Goal: Task Accomplishment & Management: Complete application form

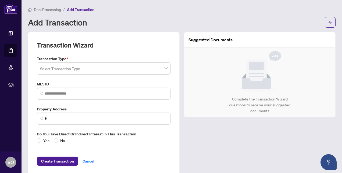
click at [45, 9] on span "Deal Processing" at bounding box center [47, 9] width 27 height 5
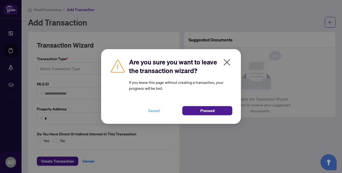
click at [156, 110] on span "Cancel" at bounding box center [154, 110] width 12 height 9
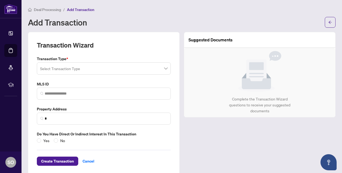
click at [42, 10] on span "Deal Processing" at bounding box center [47, 9] width 27 height 5
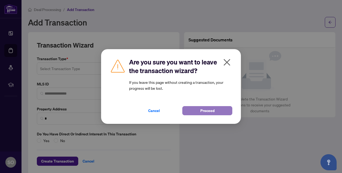
click at [208, 110] on span "Proceed" at bounding box center [207, 110] width 14 height 9
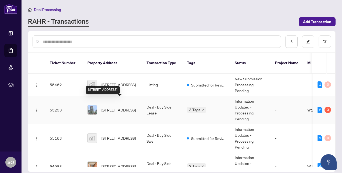
click at [117, 107] on span "810-251 Manitoba St, Toronto, Ontario M8Y 4G9, Canada" at bounding box center [118, 110] width 34 height 6
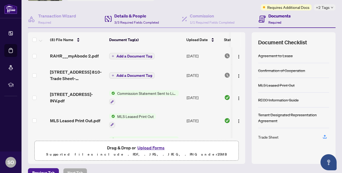
scroll to position [52, 0]
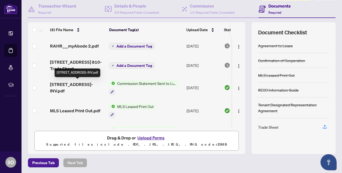
click at [74, 83] on span "251 Manitoba St 810-INV.pdf" at bounding box center [77, 87] width 55 height 13
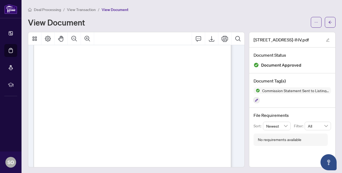
scroll to position [22, 0]
click at [88, 7] on li "View Transaction" at bounding box center [81, 9] width 29 height 6
click at [87, 7] on span "View Transaction" at bounding box center [81, 9] width 29 height 5
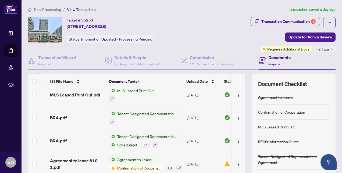
scroll to position [86, 0]
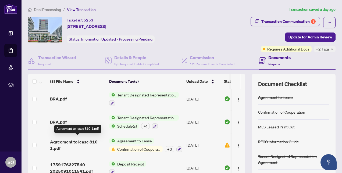
click at [69, 141] on span "Agreement to lease 810 1.pdf" at bounding box center [77, 145] width 55 height 13
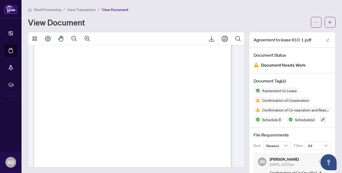
scroll to position [27, 0]
click at [84, 8] on span "View Transaction" at bounding box center [81, 9] width 29 height 5
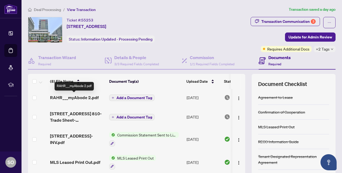
click at [73, 95] on span "RAHR___myAbode 2.pdf" at bounding box center [74, 97] width 49 height 6
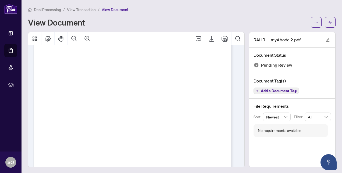
scroll to position [44, 0]
click at [81, 10] on span "View Transaction" at bounding box center [81, 9] width 29 height 5
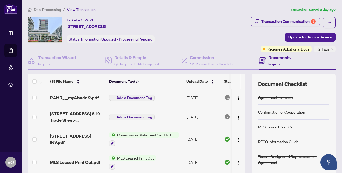
click at [121, 118] on span "Add a Document Tag" at bounding box center [134, 117] width 36 height 4
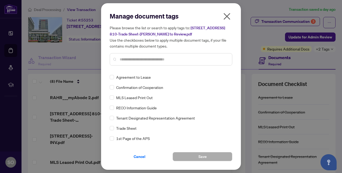
click at [226, 19] on icon "close" at bounding box center [226, 16] width 9 height 9
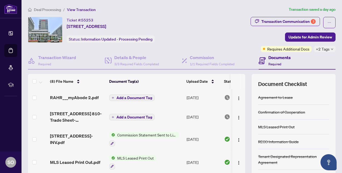
click at [122, 96] on span "Add a Document Tag" at bounding box center [134, 98] width 36 height 4
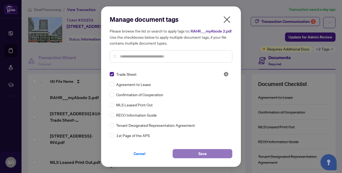
click at [188, 155] on button "Save" at bounding box center [202, 153] width 60 height 9
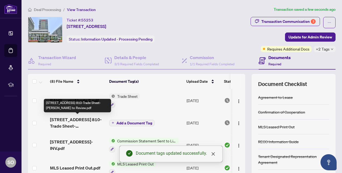
click at [75, 117] on span "251 Manitoba St 810-Trade Sheet-Svetlana to Review.pdf" at bounding box center [77, 122] width 55 height 13
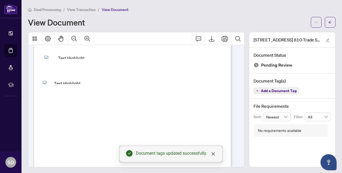
scroll to position [132, 0]
click at [86, 11] on span "View Transaction" at bounding box center [81, 9] width 29 height 5
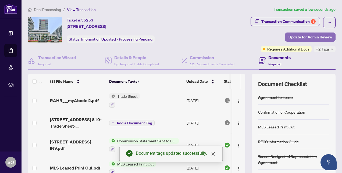
click at [302, 35] on span "Update for Admin Review" at bounding box center [310, 37] width 44 height 9
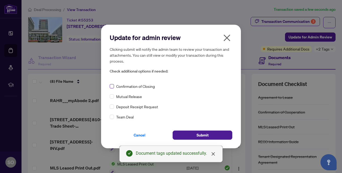
click at [111, 89] on label at bounding box center [112, 86] width 4 height 6
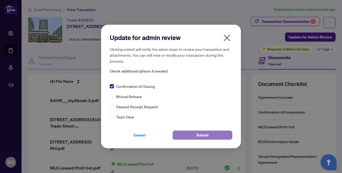
click at [213, 135] on button "Submit" at bounding box center [202, 135] width 60 height 9
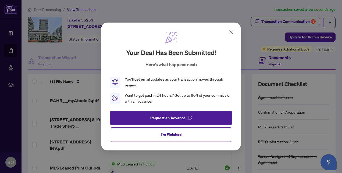
click at [245, 55] on div "Your deal has been submitted! Here’s what happens next: You’ll get email update…" at bounding box center [171, 86] width 342 height 173
click at [232, 32] on icon at bounding box center [231, 32] width 6 height 6
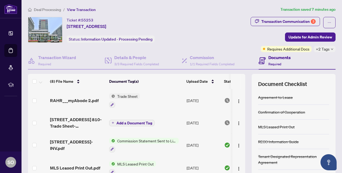
click at [206, 12] on div "Deal Processing / View Transaction Transaction saved 7 minutes ago Ticket #: 55…" at bounding box center [181, 112] width 311 height 212
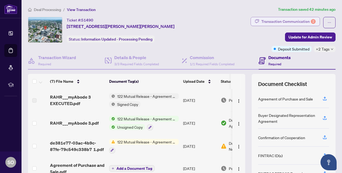
click at [273, 20] on div "Transaction Communication 2" at bounding box center [288, 21] width 54 height 9
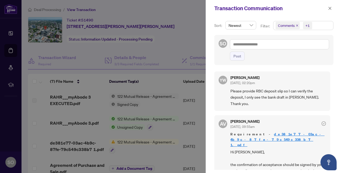
click at [191, 17] on div at bounding box center [171, 86] width 342 height 173
